Goal: Task Accomplishment & Management: Manage account settings

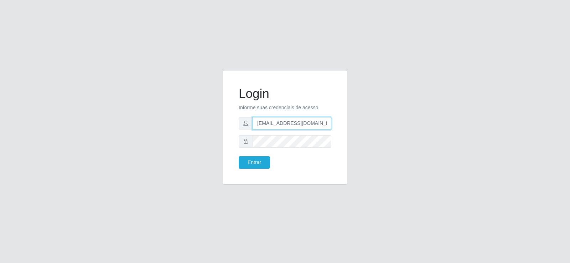
drag, startPoint x: 306, startPoint y: 123, endPoint x: 196, endPoint y: 144, distance: 112.5
click at [196, 145] on div "Login Informe suas credenciais de acesso [EMAIL_ADDRESS][DOMAIN_NAME] Entrar" at bounding box center [285, 131] width 406 height 123
type input "@[DOMAIN_NAME]"
drag, startPoint x: 298, startPoint y: 126, endPoint x: 176, endPoint y: 132, distance: 122.0
click at [176, 132] on div "Login Informe suas credenciais de acesso @[DOMAIN_NAME] Entrar" at bounding box center [285, 131] width 406 height 123
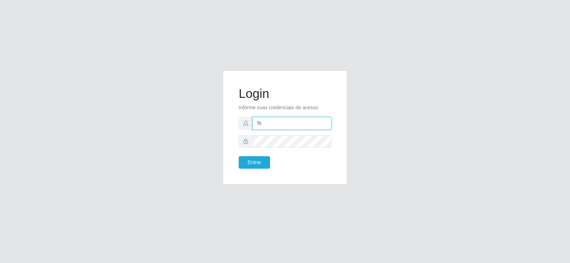
type input "[EMAIL_ADDRESS][DOMAIN_NAME]"
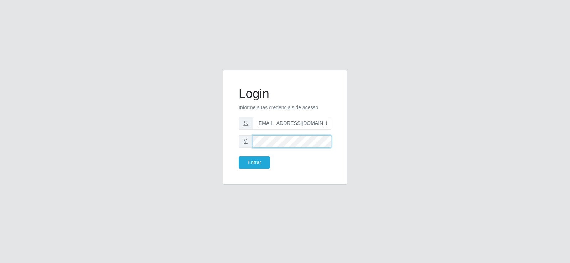
click at [195, 147] on div "Login Informe suas credenciais de acesso [EMAIL_ADDRESS][DOMAIN_NAME] Entrar" at bounding box center [285, 131] width 406 height 123
click at [251, 165] on button "Entrar" at bounding box center [254, 162] width 31 height 12
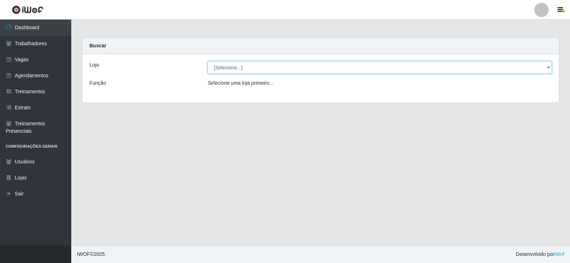
click at [248, 69] on select "[Selecione...] Supermercado Tadeu - [GEOGRAPHIC_DATA]" at bounding box center [380, 67] width 344 height 12
select select "195"
click at [208, 61] on select "[Selecione...] Supermercado Tadeu - [GEOGRAPHIC_DATA]" at bounding box center [380, 67] width 344 height 12
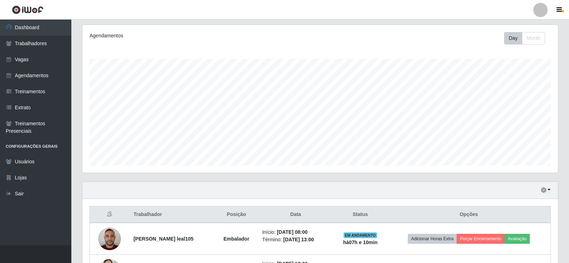
scroll to position [143, 0]
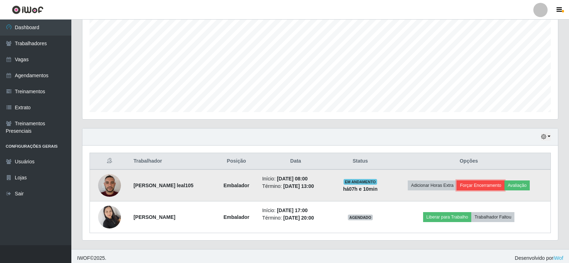
click at [479, 189] on button "Forçar Encerramento" at bounding box center [480, 186] width 48 height 10
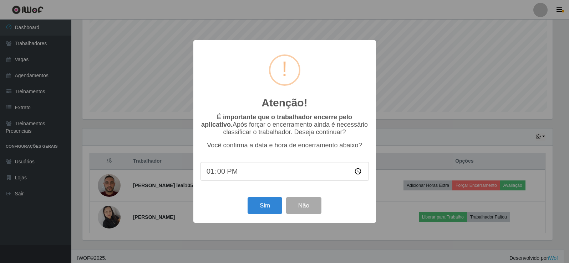
scroll to position [148, 472]
click at [272, 208] on button "Sim" at bounding box center [265, 205] width 35 height 17
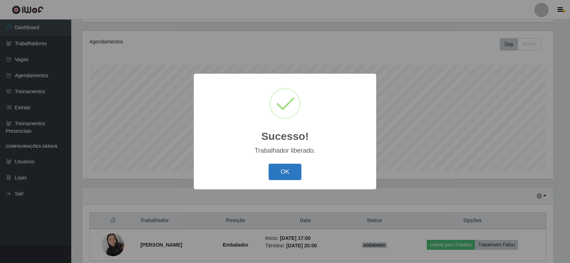
click at [285, 172] on button "OK" at bounding box center [285, 172] width 33 height 17
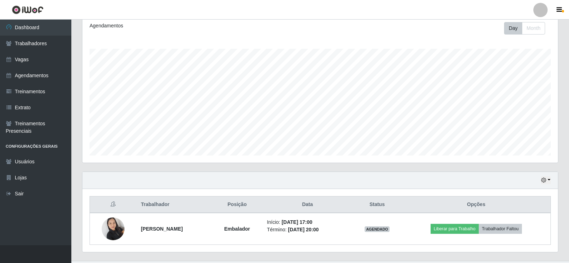
scroll to position [115, 0]
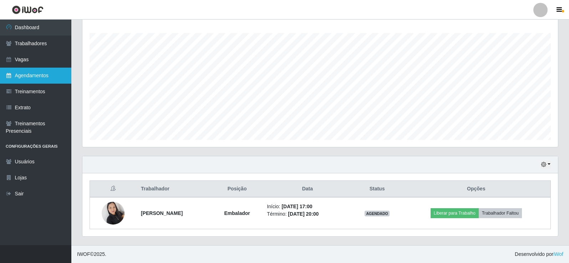
click at [40, 72] on link "Agendamentos" at bounding box center [35, 76] width 71 height 16
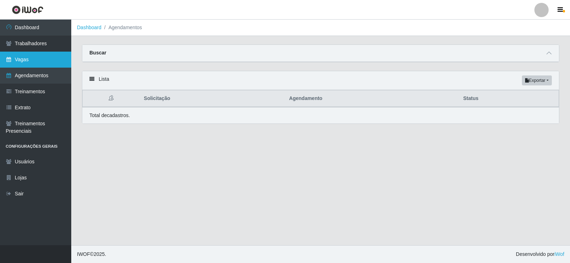
click at [42, 61] on link "Vagas" at bounding box center [35, 60] width 71 height 16
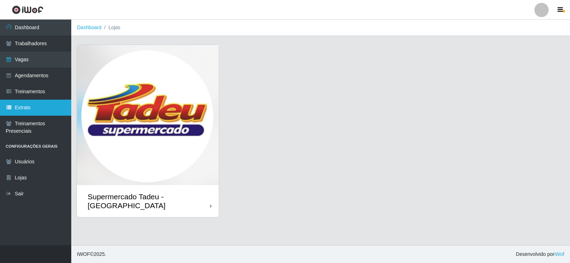
click at [42, 100] on link "Extrato" at bounding box center [35, 108] width 71 height 16
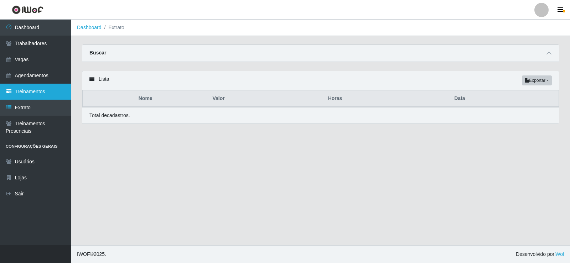
click at [43, 94] on link "Treinamentos" at bounding box center [35, 92] width 71 height 16
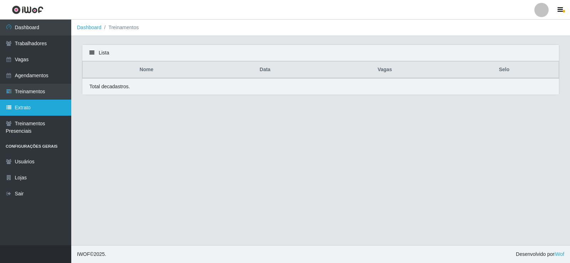
click at [42, 104] on link "Extrato" at bounding box center [35, 108] width 71 height 16
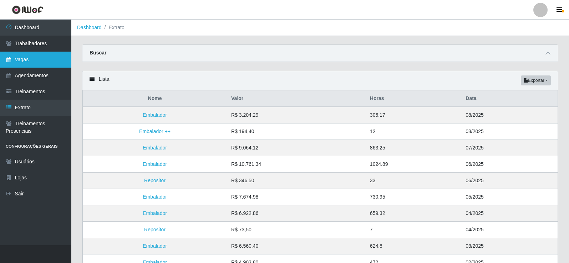
click at [41, 57] on link "Vagas" at bounding box center [35, 60] width 71 height 16
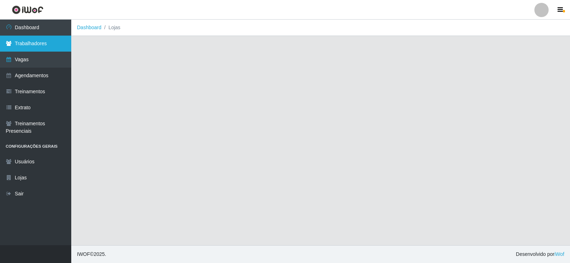
click at [41, 43] on link "Trabalhadores" at bounding box center [35, 44] width 71 height 16
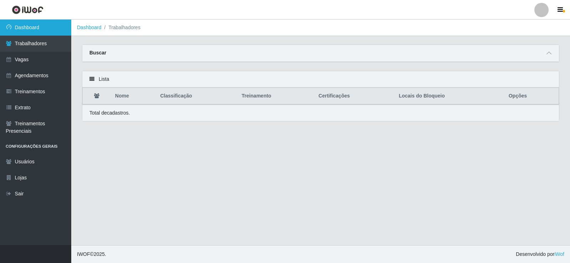
click at [41, 35] on link "Dashboard" at bounding box center [35, 28] width 71 height 16
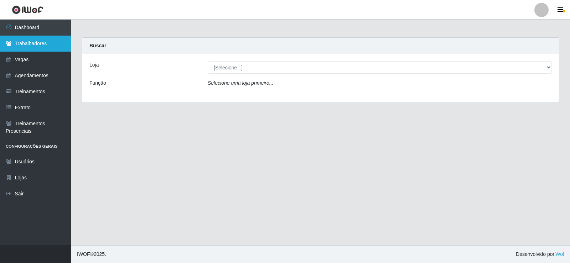
click at [24, 50] on link "Trabalhadores" at bounding box center [35, 44] width 71 height 16
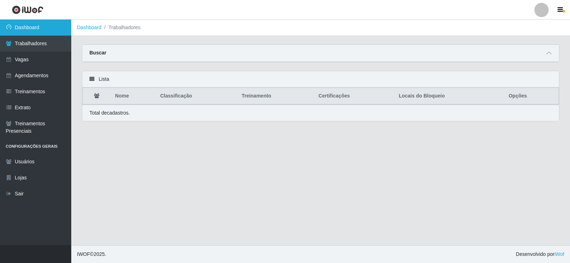
click at [53, 24] on link "Dashboard" at bounding box center [35, 28] width 71 height 16
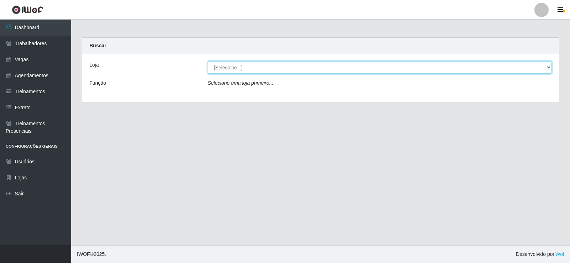
click at [284, 68] on select "[Selecione...] Supermercado Tadeu - [GEOGRAPHIC_DATA]" at bounding box center [380, 67] width 344 height 12
select select "195"
click at [208, 61] on select "[Selecione...] Supermercado Tadeu - [GEOGRAPHIC_DATA]" at bounding box center [380, 67] width 344 height 12
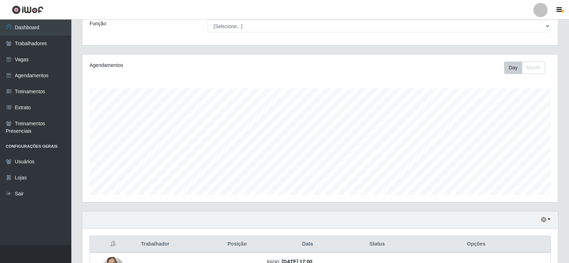
scroll to position [115, 0]
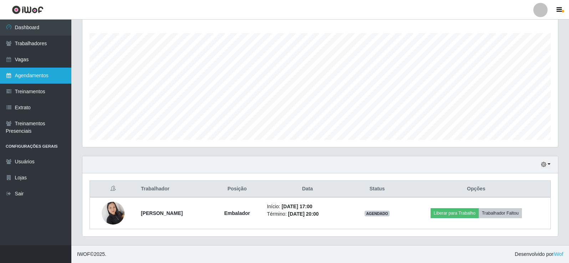
click at [34, 74] on link "Agendamentos" at bounding box center [35, 76] width 71 height 16
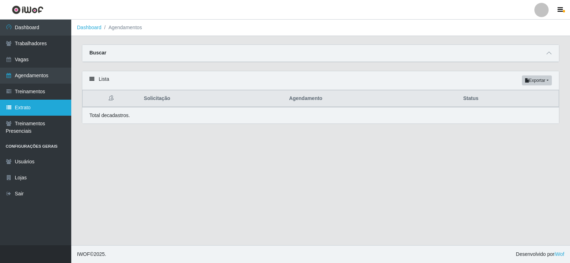
click at [35, 104] on link "Extrato" at bounding box center [35, 108] width 71 height 16
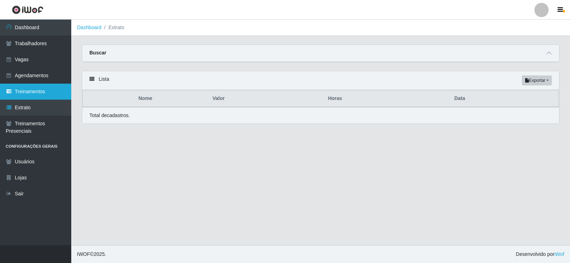
click at [38, 88] on link "Treinamentos" at bounding box center [35, 92] width 71 height 16
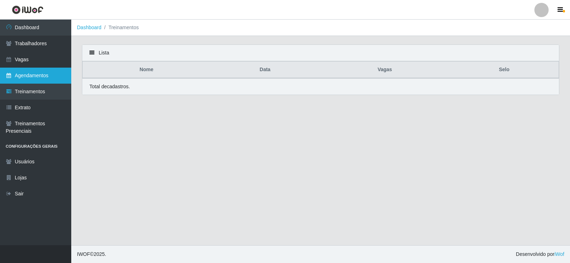
click at [38, 78] on link "Agendamentos" at bounding box center [35, 76] width 71 height 16
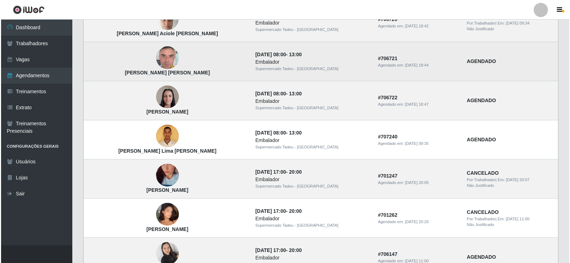
scroll to position [495, 0]
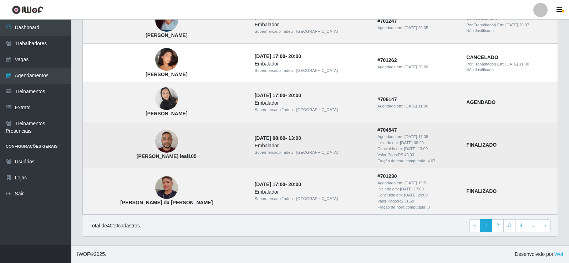
click at [155, 144] on img at bounding box center [166, 142] width 23 height 30
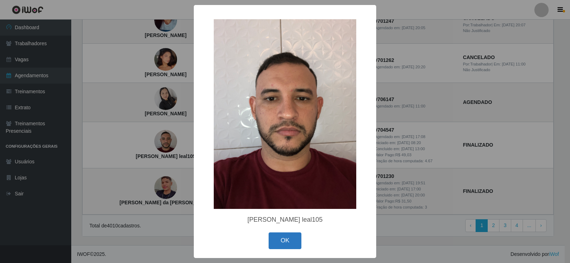
click at [287, 242] on button "OK" at bounding box center [285, 241] width 33 height 17
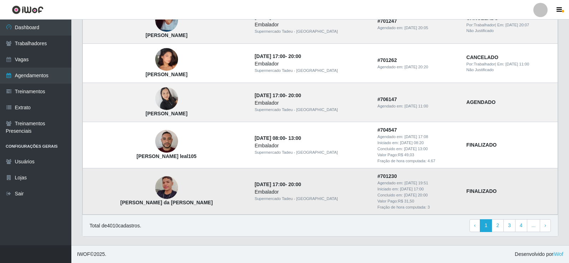
click at [155, 185] on img at bounding box center [166, 188] width 23 height 41
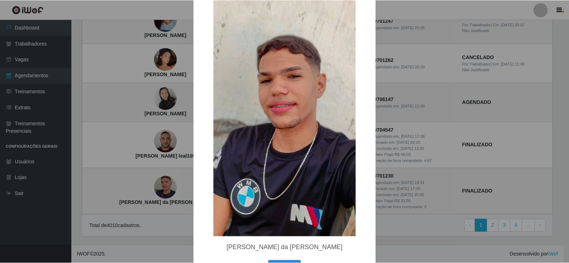
scroll to position [61, 0]
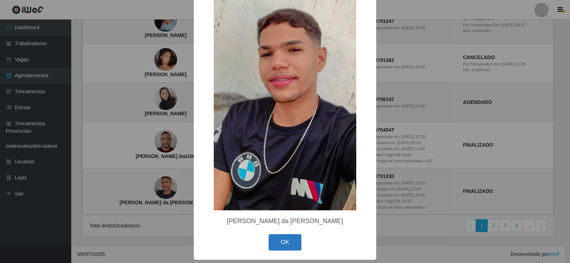
click at [287, 244] on button "OK" at bounding box center [285, 243] width 33 height 17
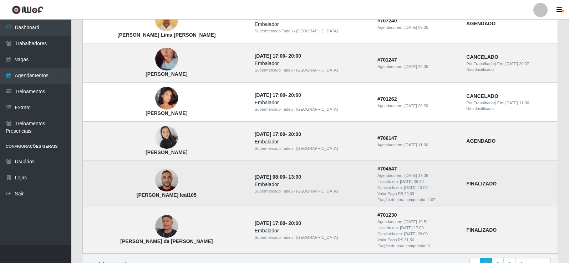
scroll to position [388, 0]
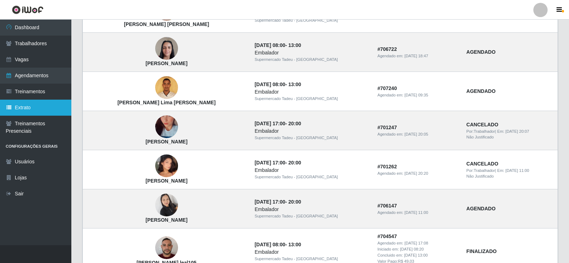
click at [54, 104] on link "Extrato" at bounding box center [35, 108] width 71 height 16
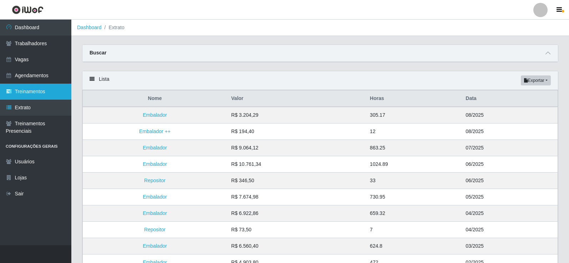
click at [46, 92] on link "Treinamentos" at bounding box center [35, 92] width 71 height 16
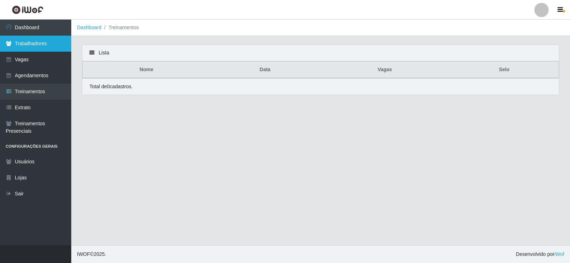
click at [46, 45] on link "Trabalhadores" at bounding box center [35, 44] width 71 height 16
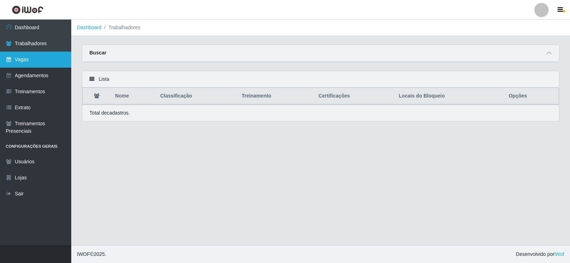
click at [46, 54] on link "Vagas" at bounding box center [35, 60] width 71 height 16
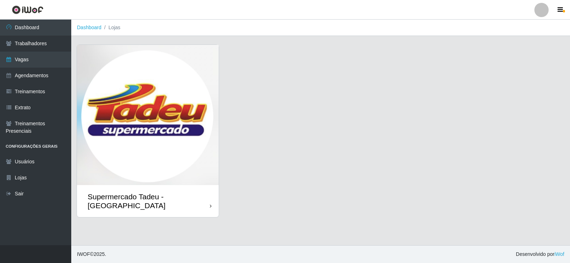
click at [159, 88] on img at bounding box center [148, 115] width 142 height 140
